Goal: Information Seeking & Learning: Find contact information

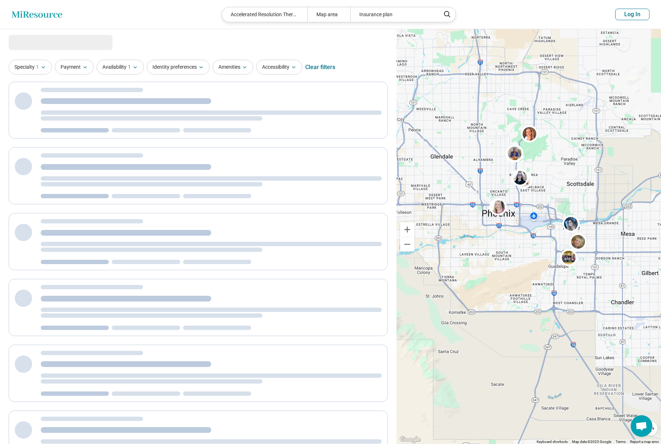
select select "***"
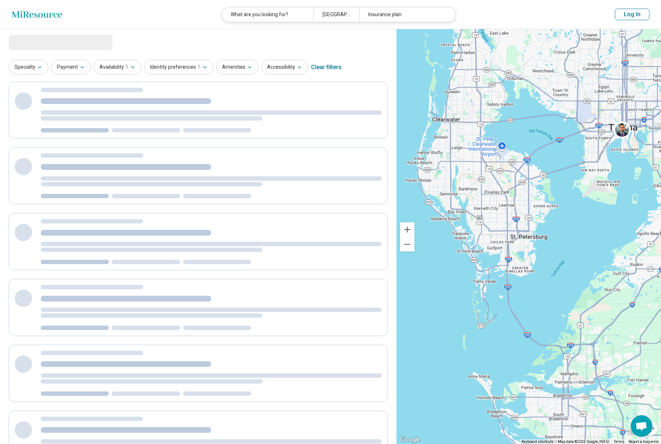
select select "***"
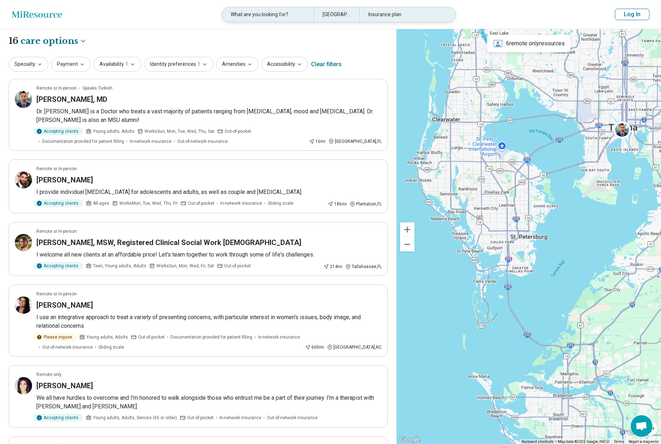
click at [337, 14] on div "St. Petersburg, FL" at bounding box center [336, 14] width 46 height 15
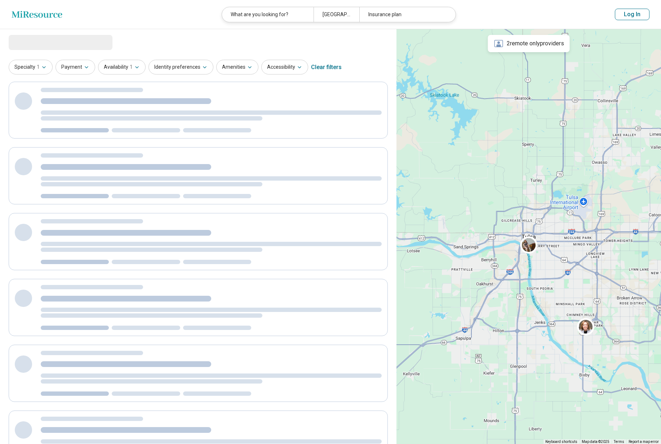
select select "***"
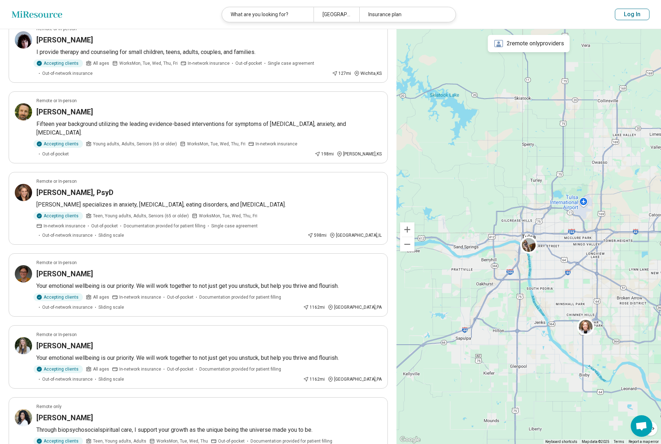
scroll to position [285, 0]
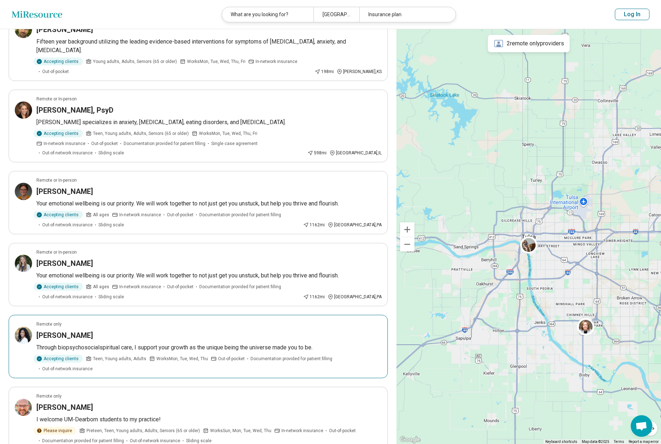
click at [161, 315] on article "Remote only Amanda Malak Through biopsychosocialspiritual care, I support your …" at bounding box center [198, 346] width 379 height 63
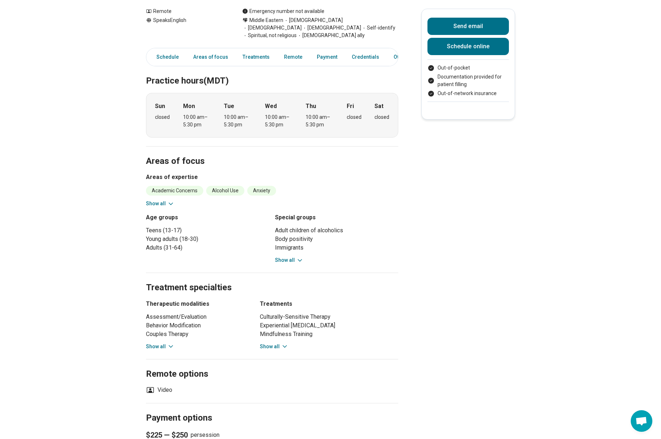
scroll to position [156, 0]
click at [287, 256] on button "Show all" at bounding box center [289, 260] width 28 height 8
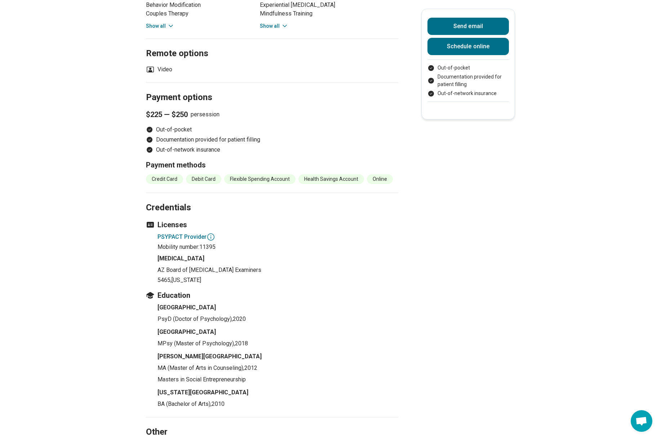
scroll to position [608, 0]
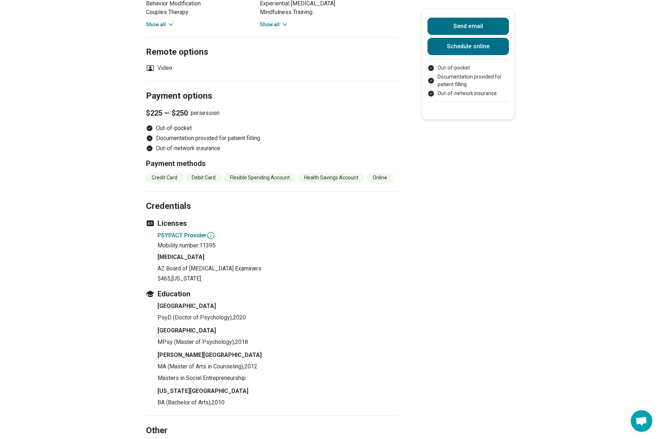
click at [211, 231] on icon at bounding box center [210, 235] width 9 height 9
click at [324, 275] on p "5465 , [US_STATE]" at bounding box center [277, 278] width 241 height 9
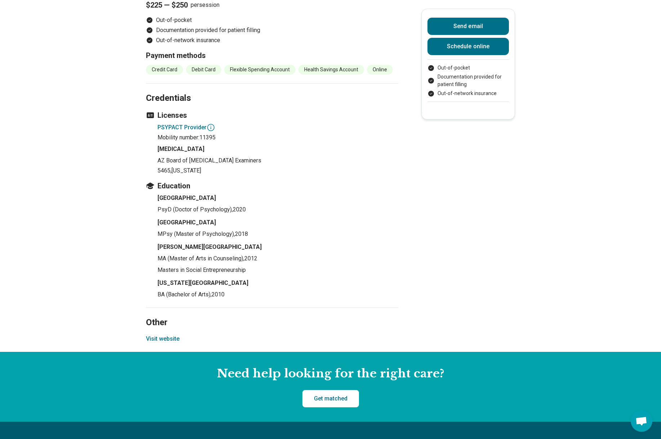
scroll to position [716, 0]
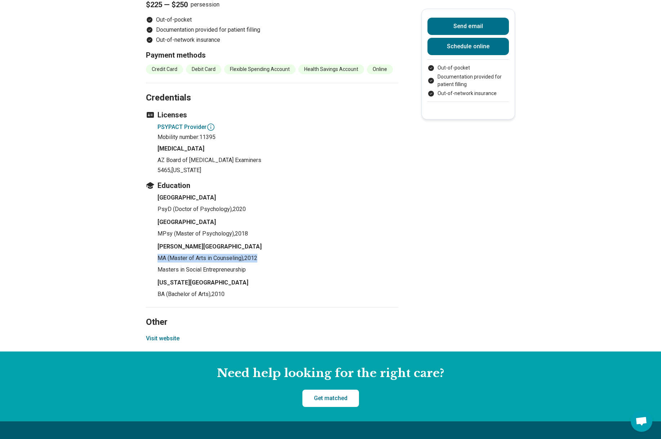
drag, startPoint x: 252, startPoint y: 251, endPoint x: 145, endPoint y: 251, distance: 107.3
click at [267, 254] on p "MA (Master of Arts in Counseling) , 2012" at bounding box center [277, 258] width 241 height 9
click at [258, 265] on p "Masters in Social Entrepreneurship" at bounding box center [277, 269] width 241 height 9
drag, startPoint x: 277, startPoint y: 249, endPoint x: 137, endPoint y: 247, distance: 140.5
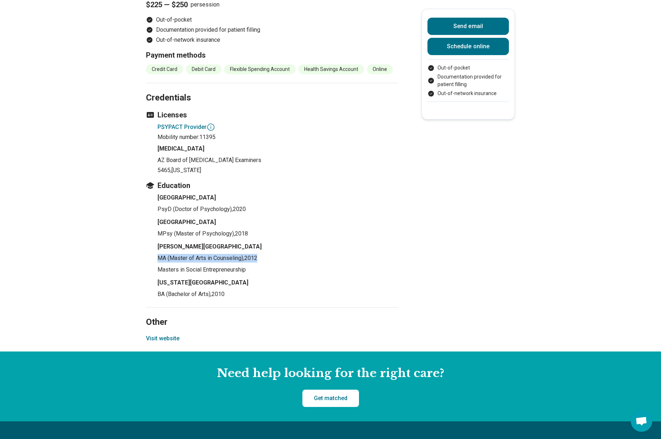
click at [216, 265] on p "Masters in Social Entrepreneurship" at bounding box center [277, 269] width 241 height 9
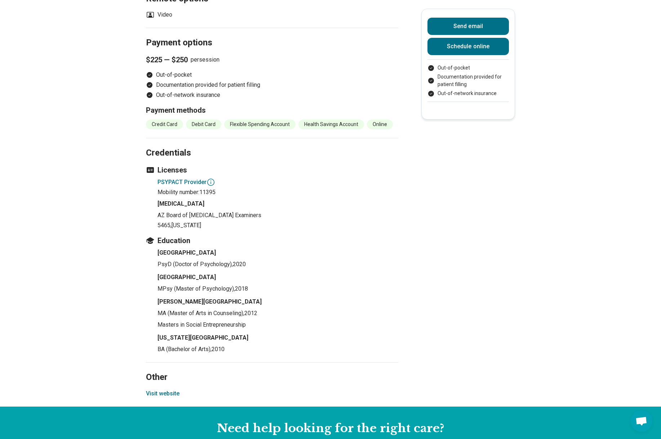
scroll to position [660, 0]
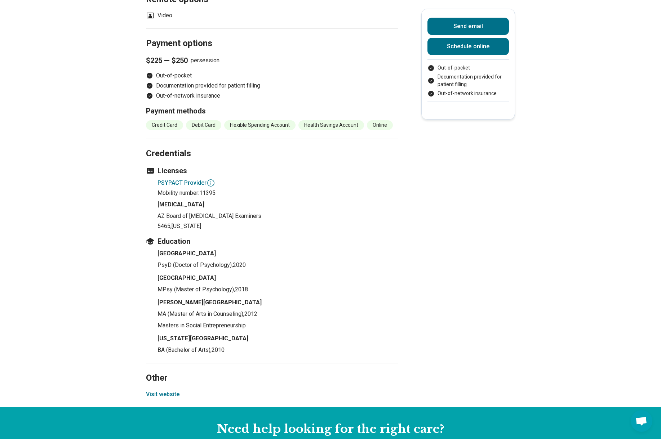
click at [168, 390] on button "Visit website" at bounding box center [162, 394] width 33 height 9
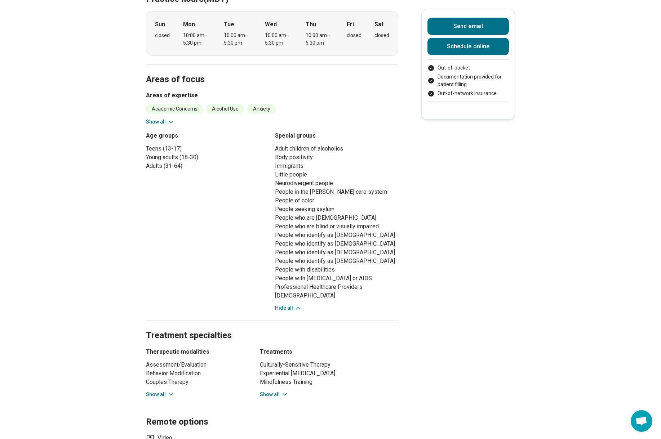
scroll to position [0, 0]
